Goal: Navigation & Orientation: Find specific page/section

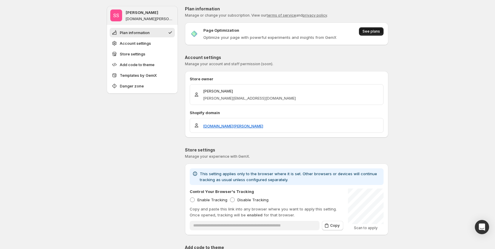
click at [373, 31] on span "See plans" at bounding box center [372, 31] width 18 height 5
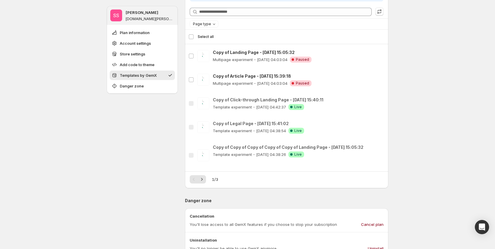
scroll to position [326, 0]
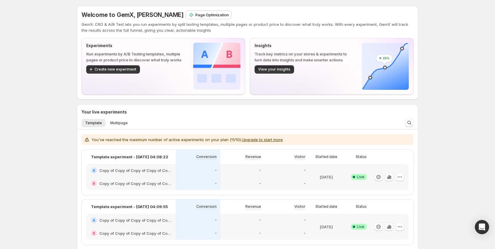
click at [188, 14] on img at bounding box center [191, 15] width 6 height 6
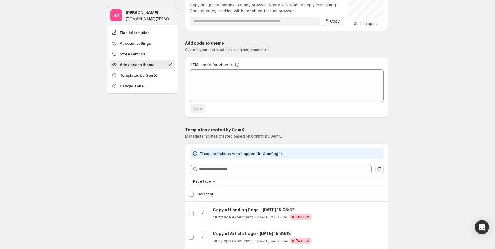
scroll to position [204, 0]
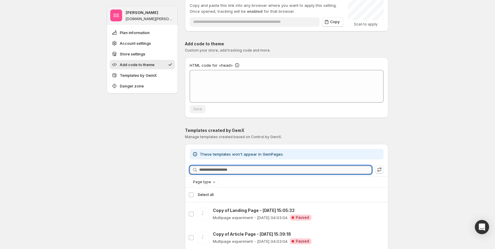
click at [241, 167] on input "Searching templates" at bounding box center [285, 170] width 173 height 8
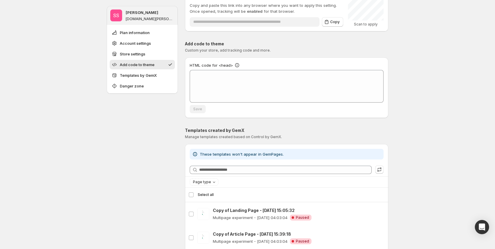
click at [118, 181] on div "SS [PERSON_NAME] [DOMAIN_NAME][PERSON_NAME] Plan information Account settings S…" at bounding box center [142, 187] width 71 height 771
